Goal: Task Accomplishment & Management: Use online tool/utility

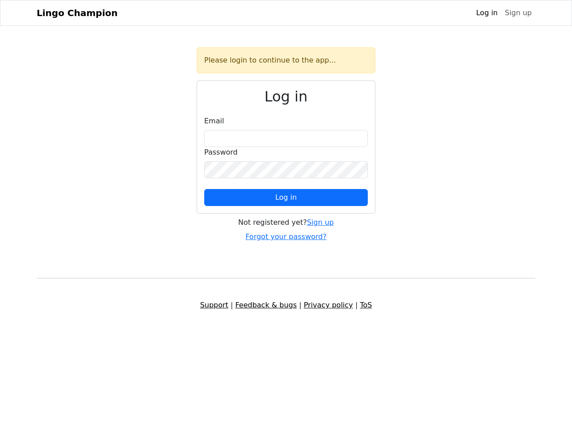
click at [286, 198] on span "Log in" at bounding box center [285, 197] width 21 height 8
